Goal: Information Seeking & Learning: Learn about a topic

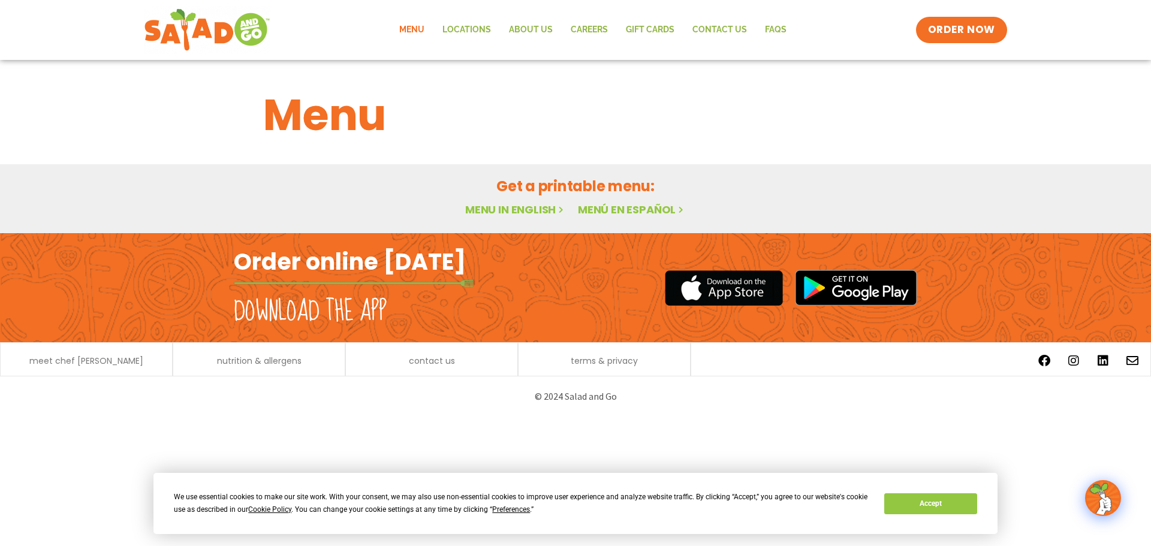
click at [490, 213] on link "Menu in English" at bounding box center [515, 209] width 101 height 15
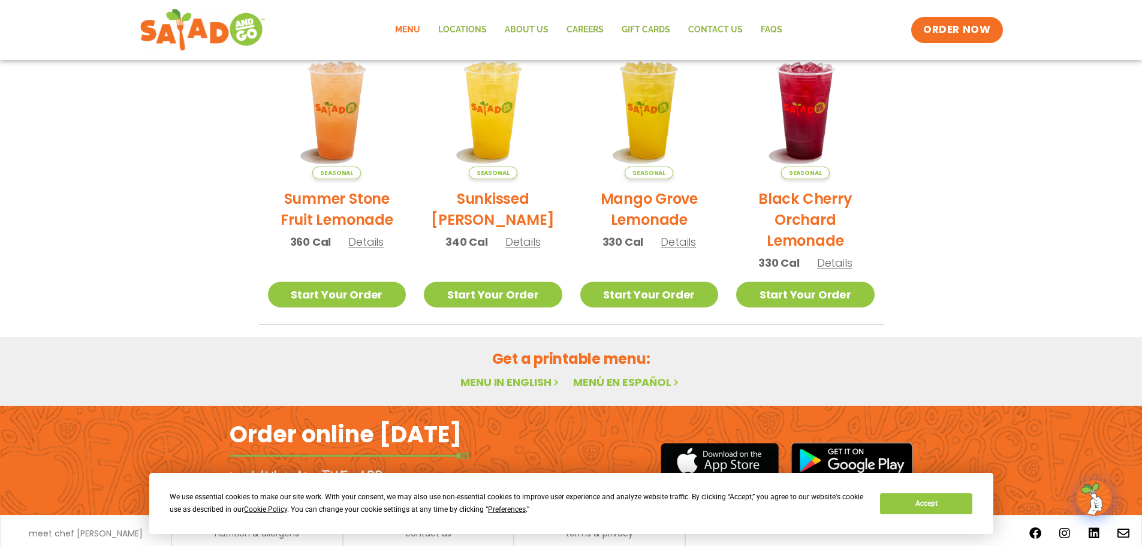
scroll to position [642, 0]
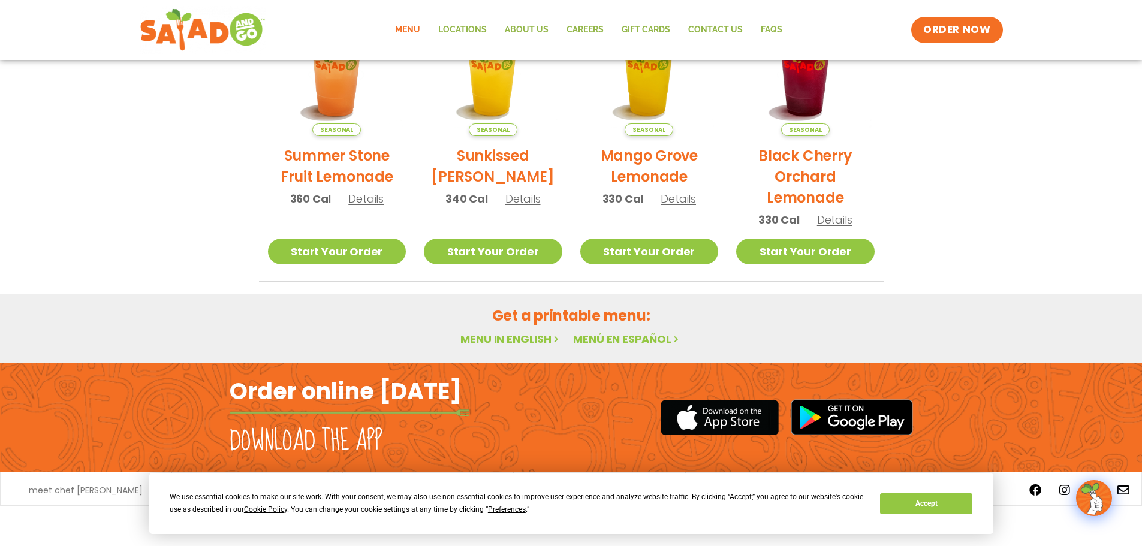
click at [520, 340] on link "Menu in English" at bounding box center [510, 338] width 101 height 15
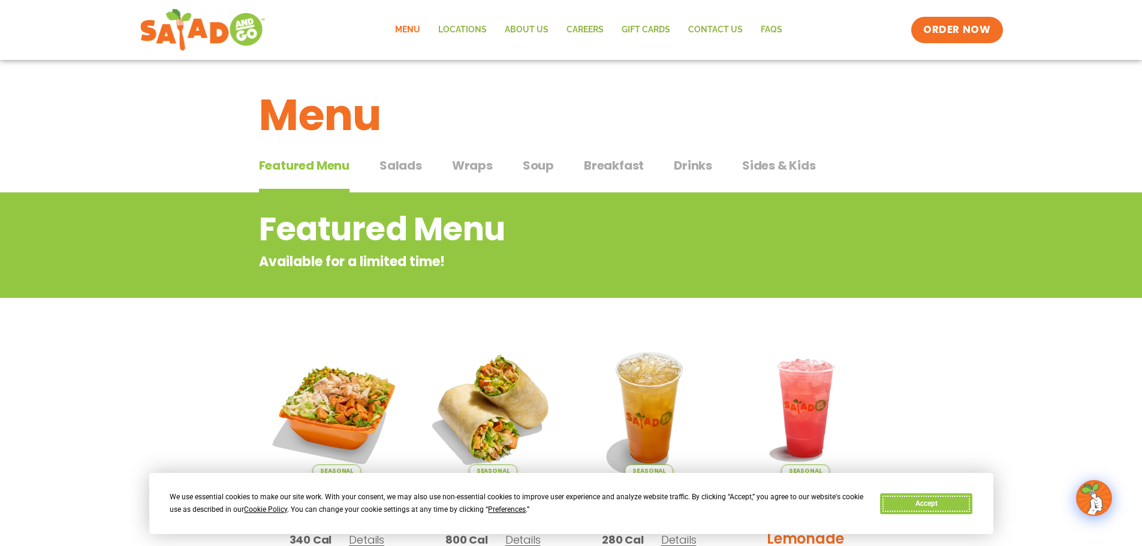
click at [919, 503] on button "Accept" at bounding box center [926, 503] width 92 height 21
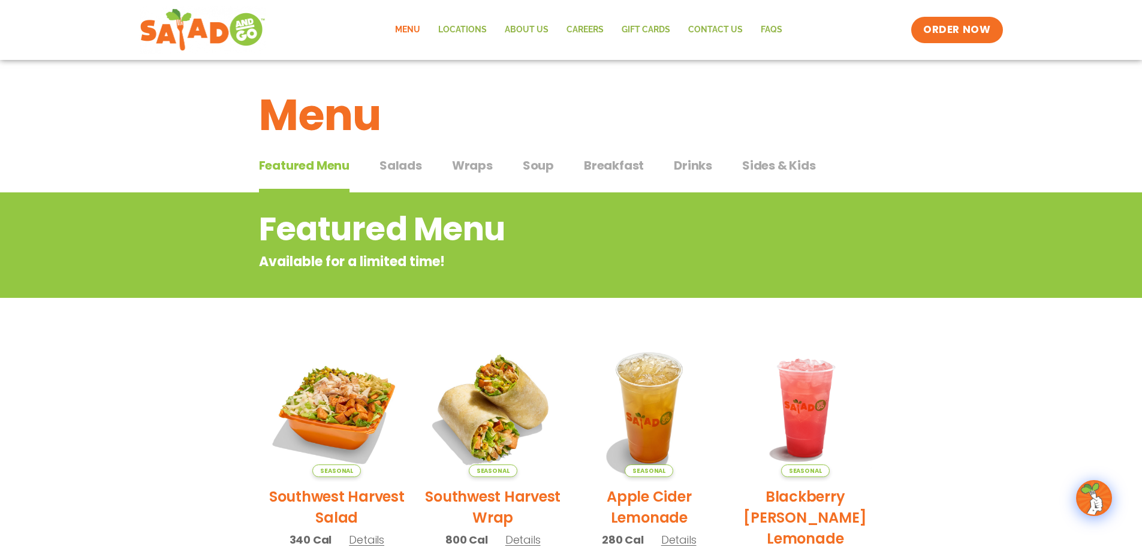
click at [412, 158] on span "Salads" at bounding box center [400, 165] width 43 height 18
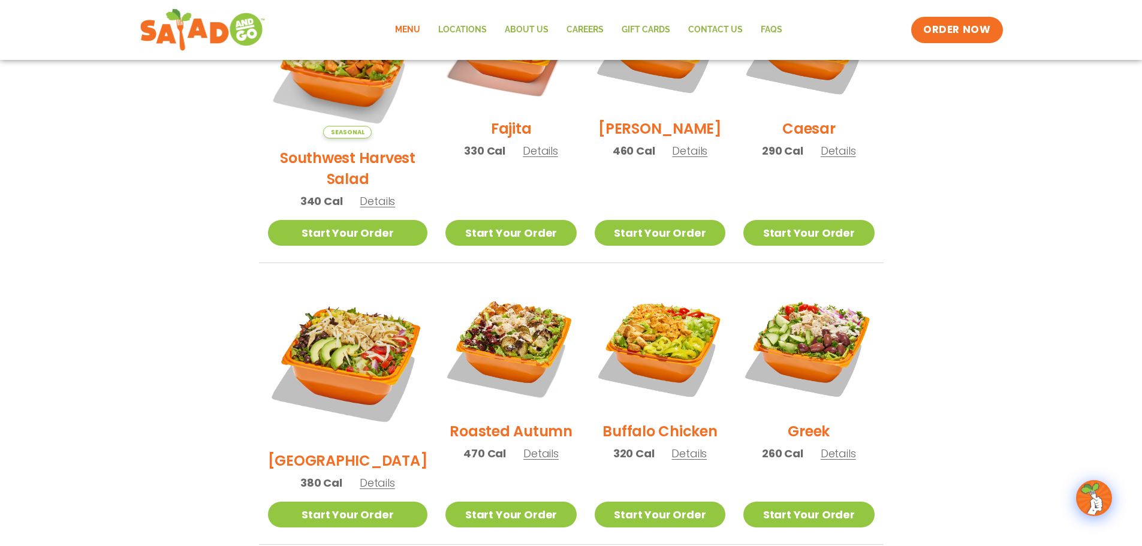
scroll to position [360, 0]
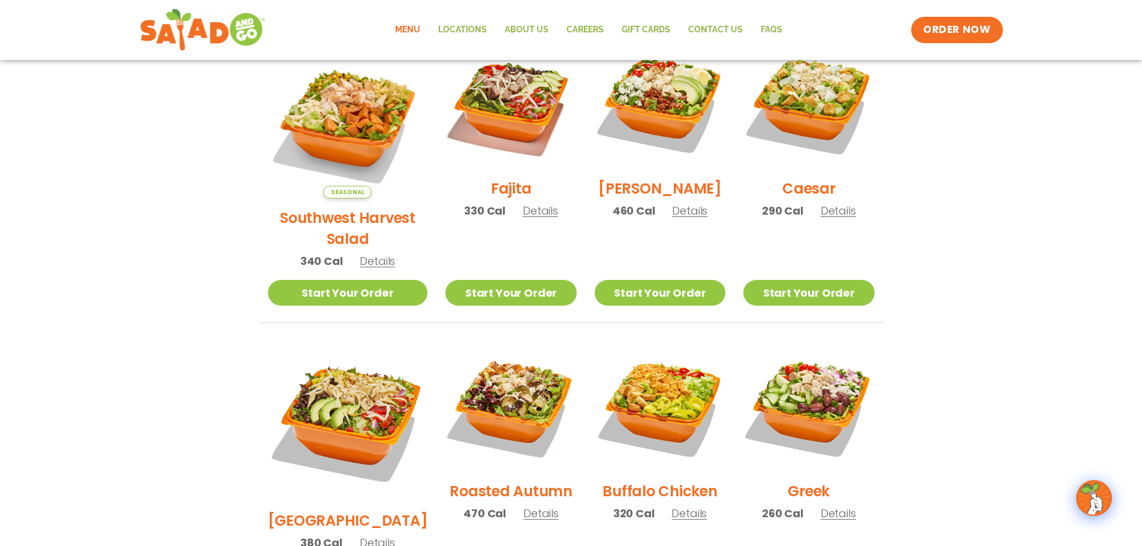
click at [373, 253] on span "Details" at bounding box center [377, 260] width 35 height 15
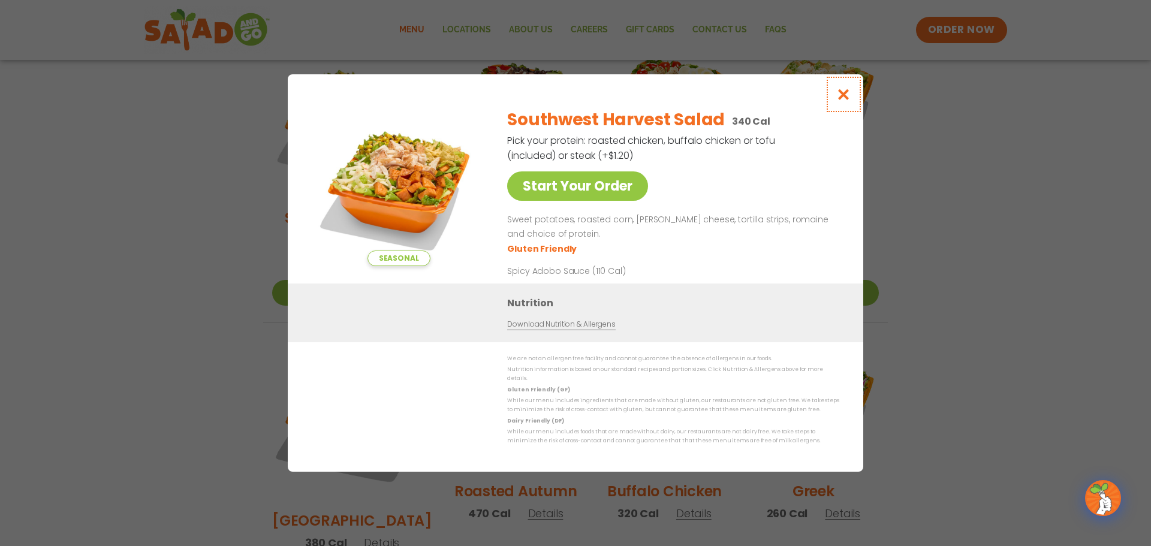
click at [851, 98] on button "Close modal" at bounding box center [843, 94] width 39 height 40
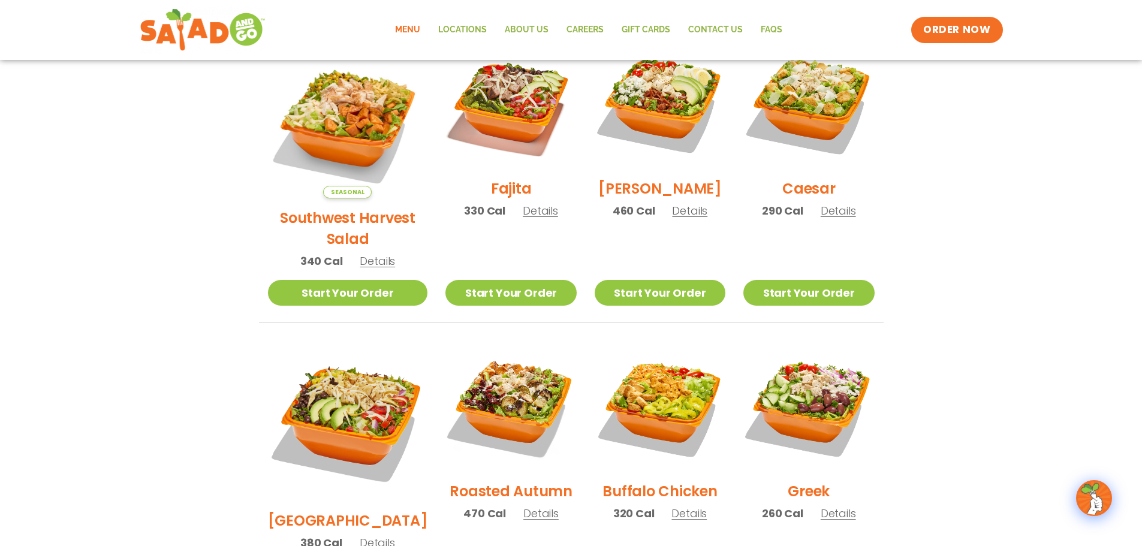
click at [374, 253] on span "Details" at bounding box center [377, 260] width 35 height 15
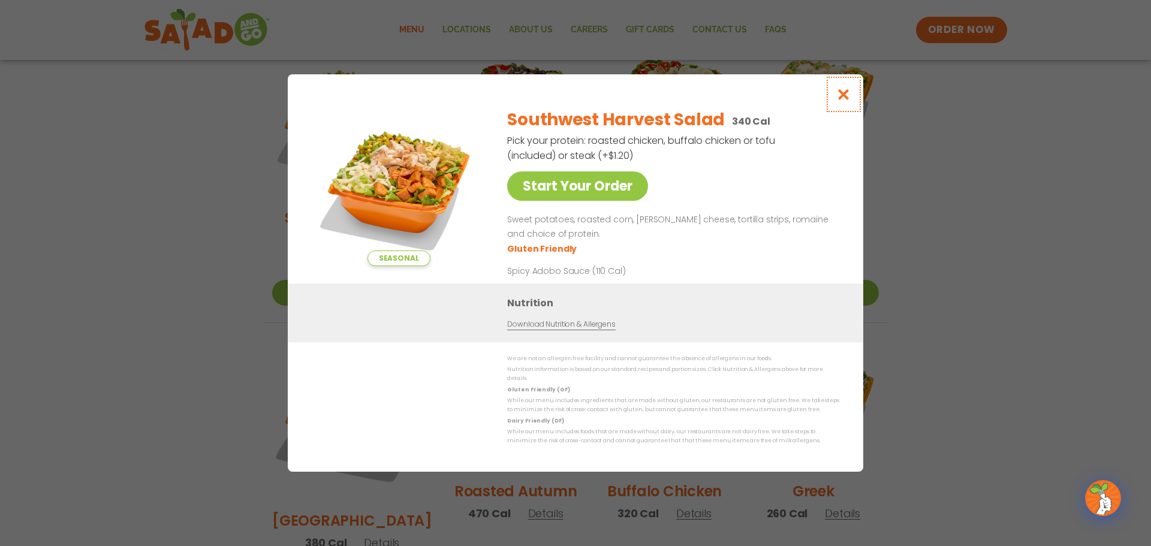
click at [850, 101] on icon "Close modal" at bounding box center [843, 94] width 15 height 13
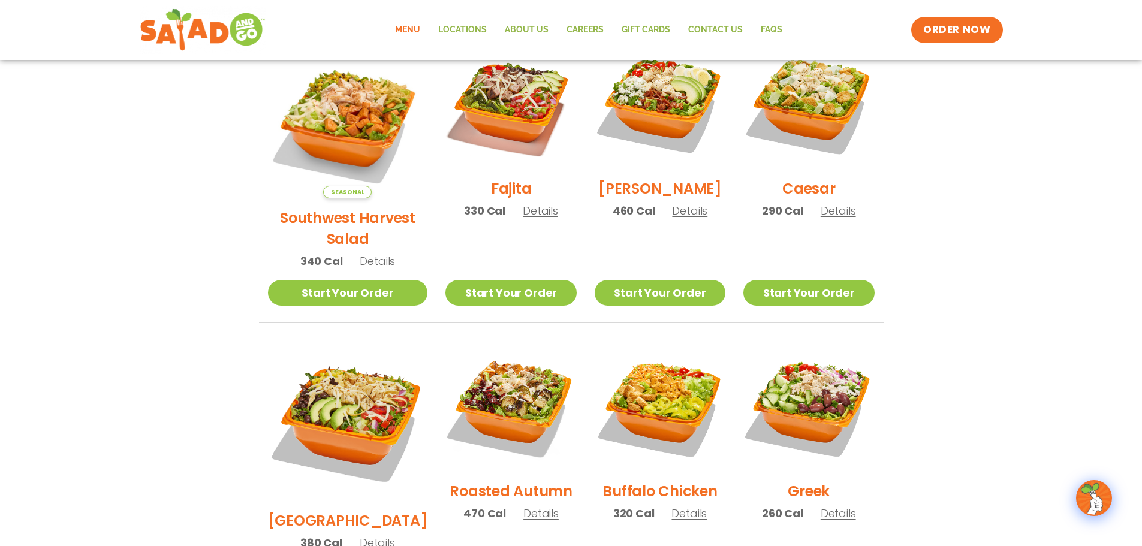
click at [539, 506] on span "Details" at bounding box center [540, 513] width 35 height 15
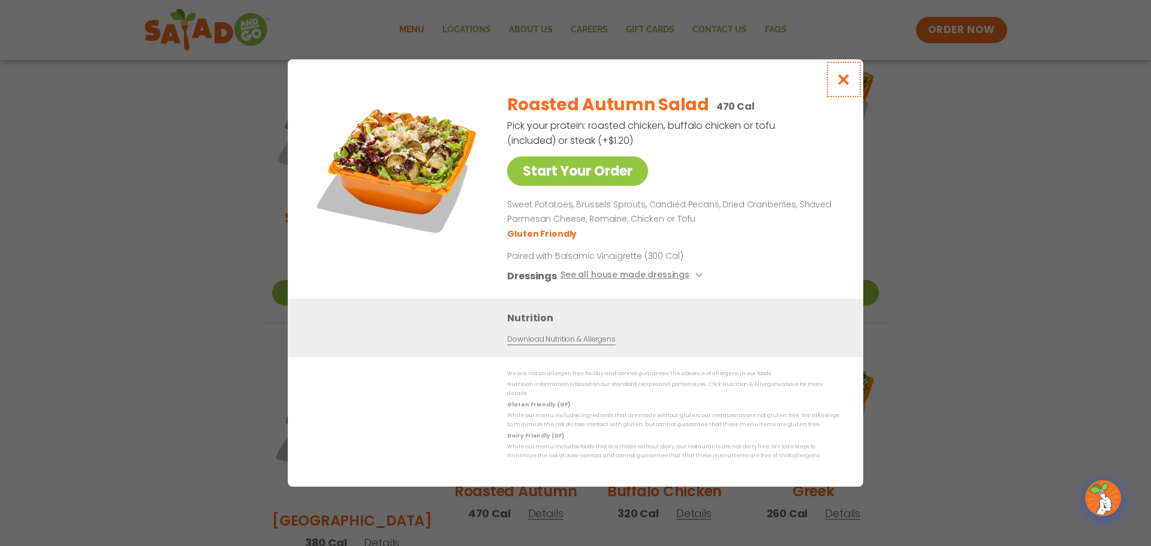
click at [841, 83] on icon "Close modal" at bounding box center [843, 79] width 15 height 13
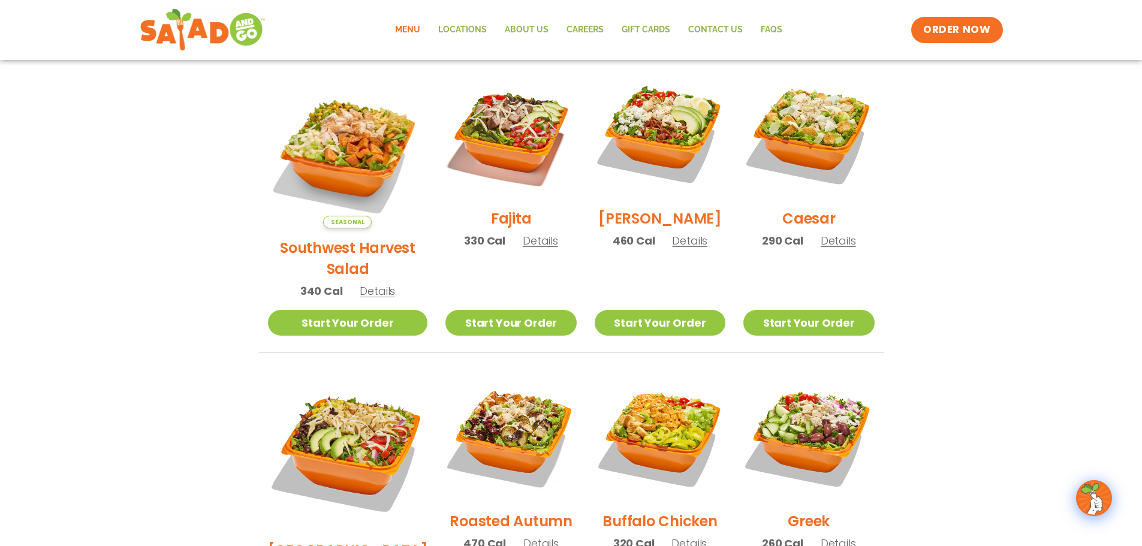
scroll to position [60, 0]
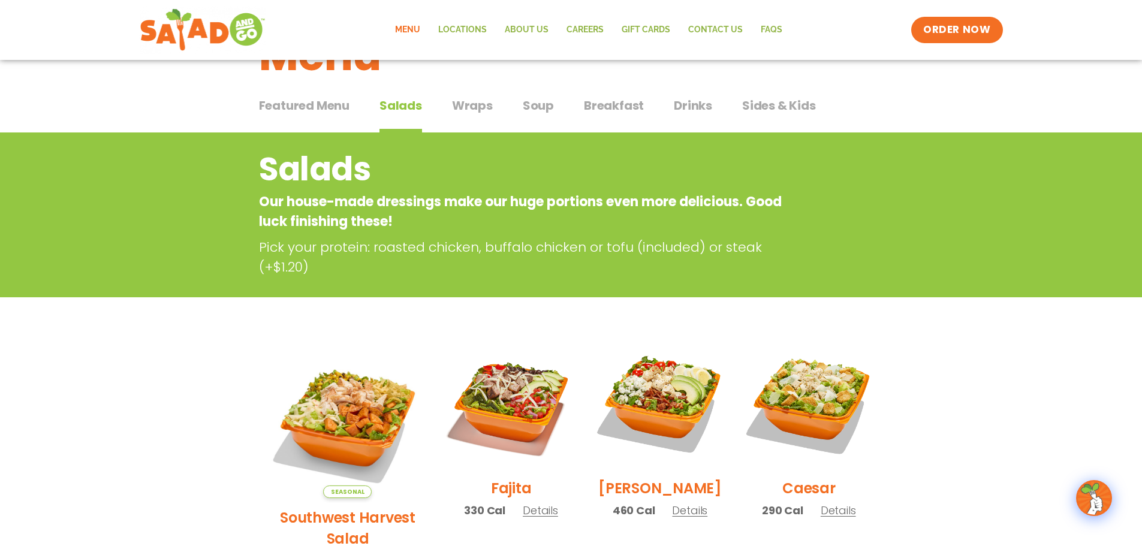
click at [466, 103] on span "Wraps" at bounding box center [472, 105] width 41 height 18
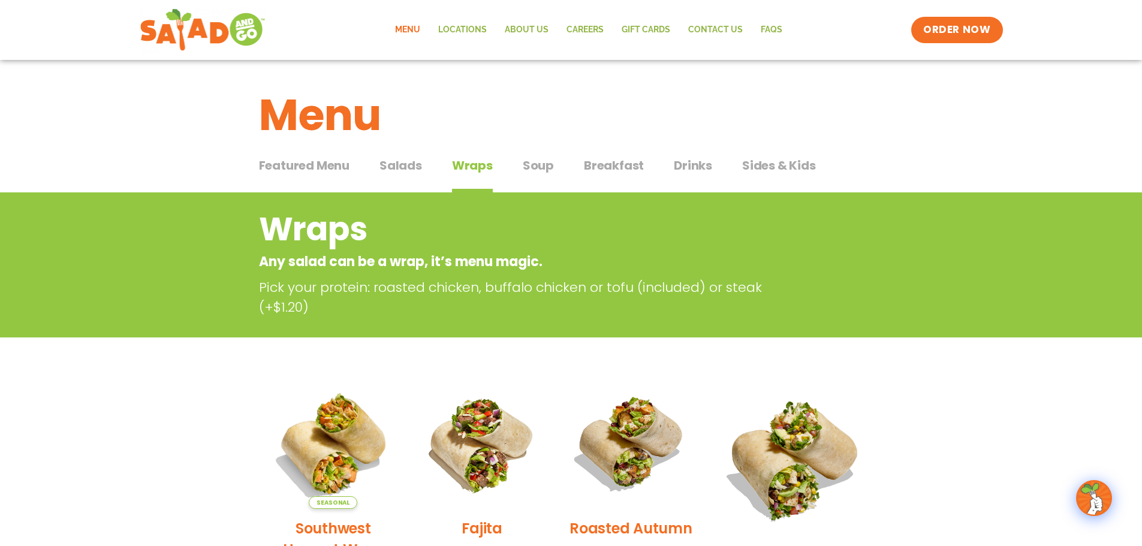
click at [590, 161] on span "Breakfast" at bounding box center [614, 165] width 60 height 18
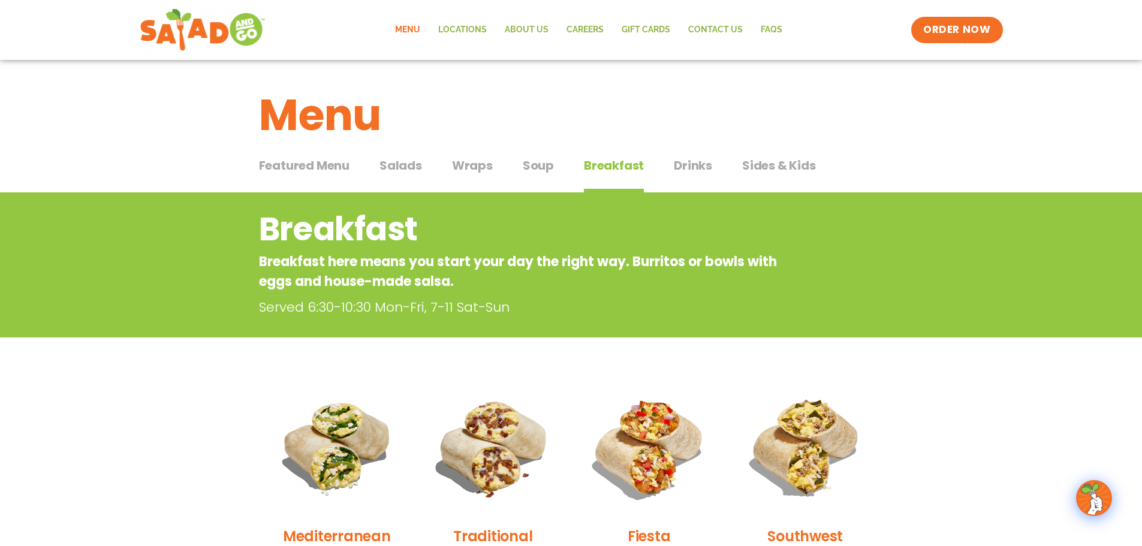
click at [701, 164] on span "Drinks" at bounding box center [693, 165] width 38 height 18
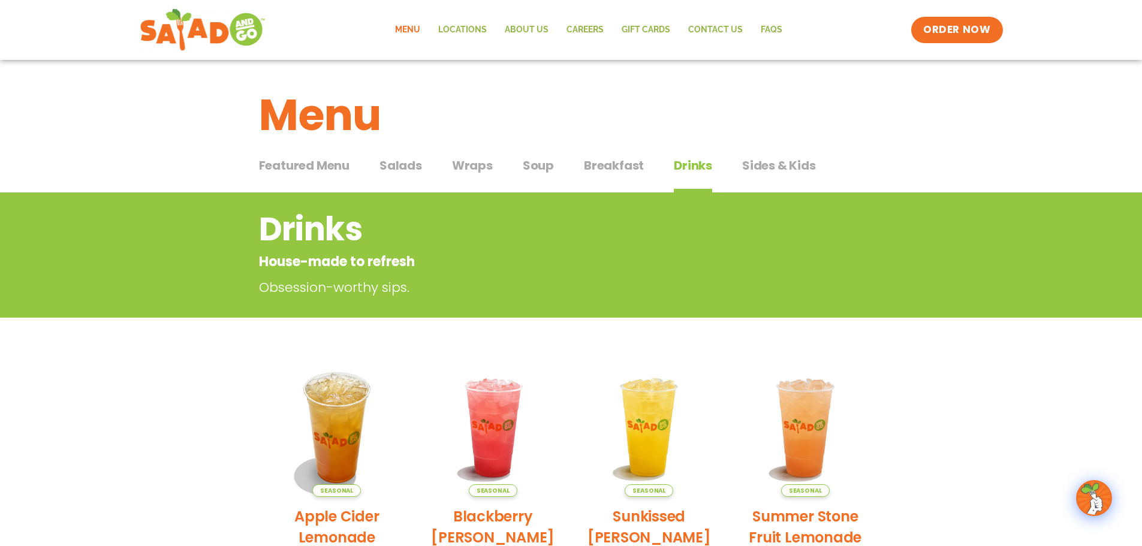
click at [770, 162] on span "Sides & Kids" at bounding box center [779, 165] width 74 height 18
